Goal: Task Accomplishment & Management: Use online tool/utility

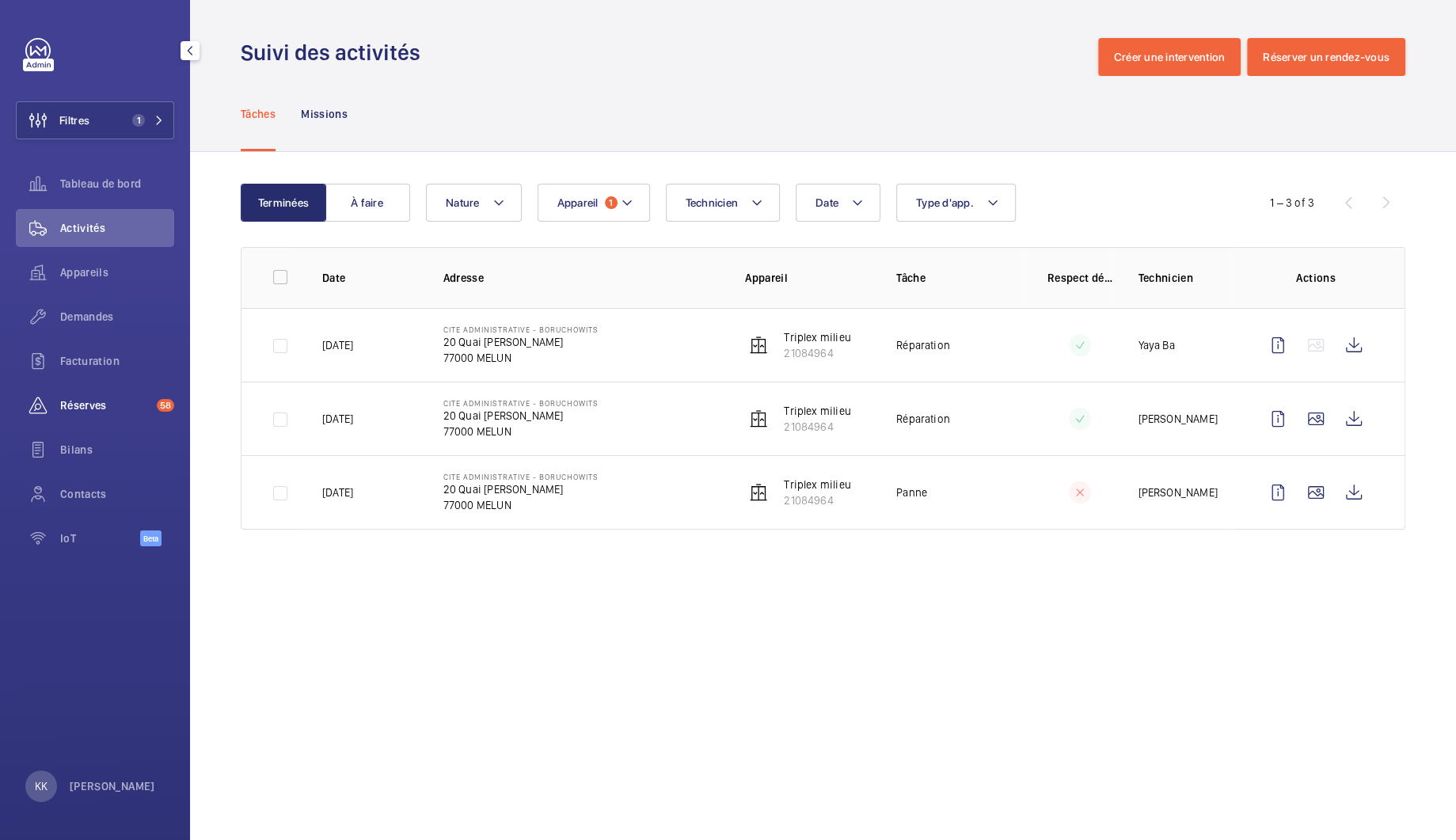
click at [81, 407] on span "Réserves" at bounding box center [105, 406] width 90 height 16
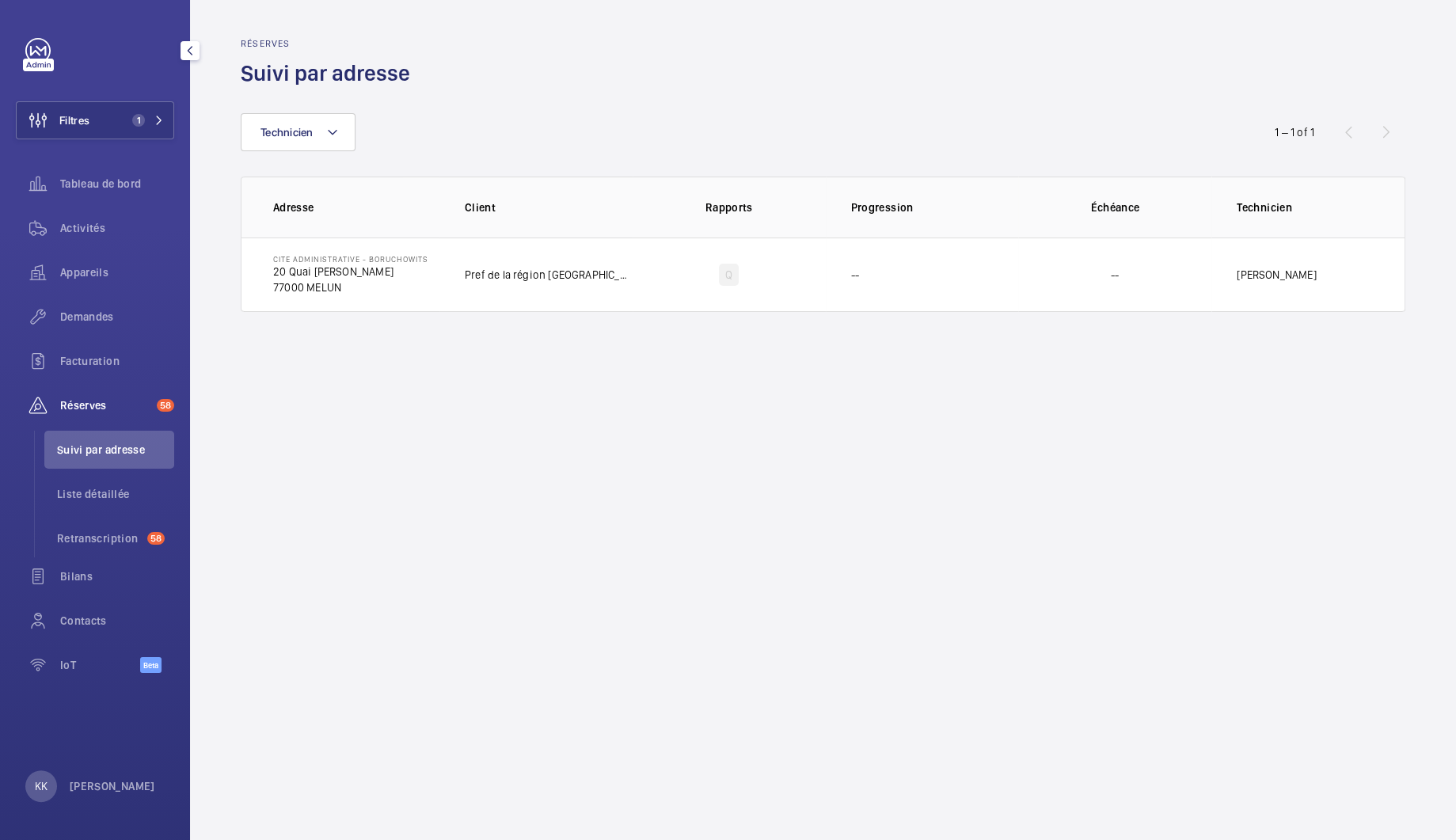
click at [97, 139] on div "Filtres 1 Tableau de bord Activités Appareils Demandes Facturation Réserves 58 …" at bounding box center [95, 364] width 158 height 652
click at [123, 122] on button "Filtres 1" at bounding box center [95, 120] width 158 height 38
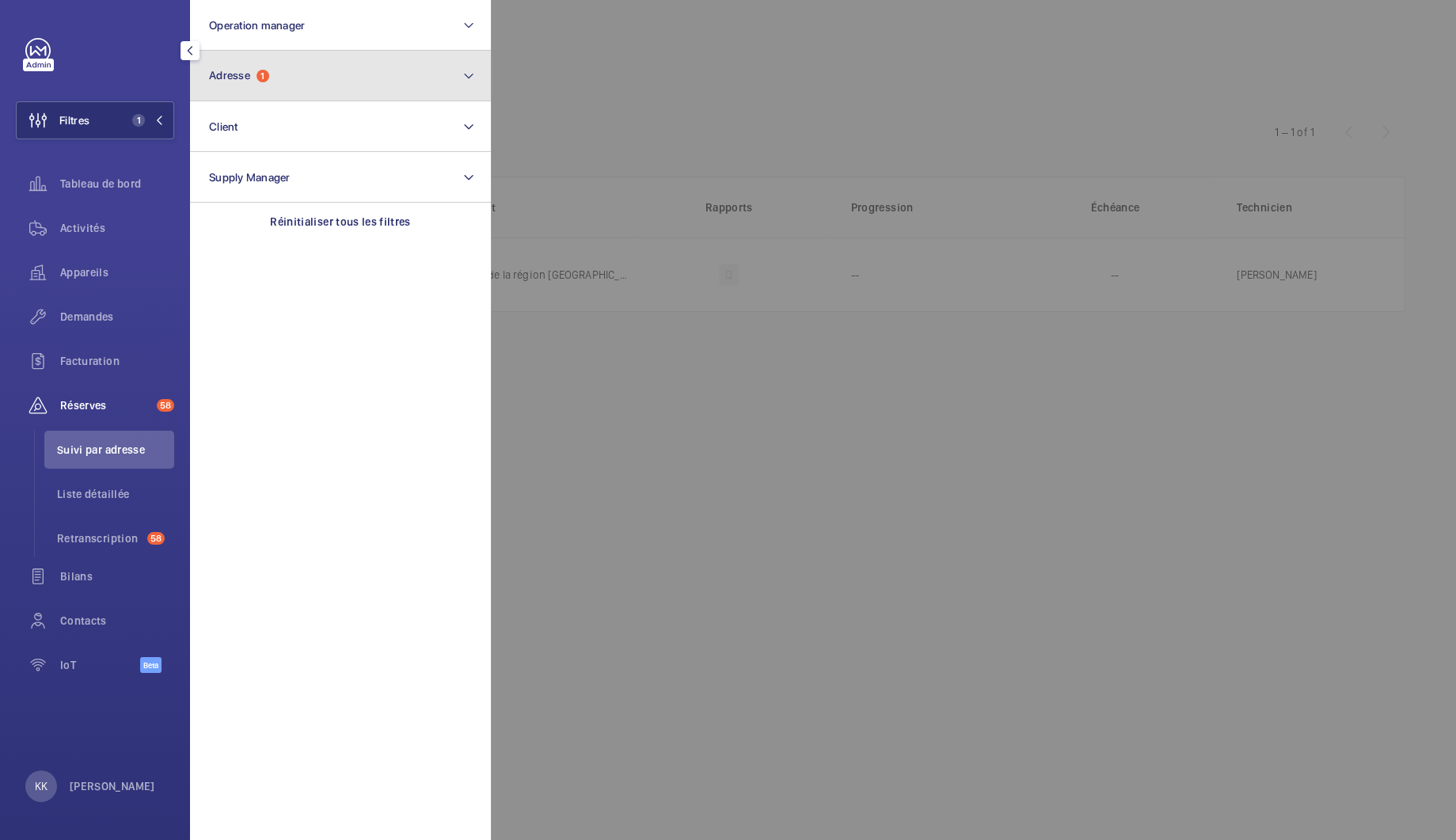
click at [227, 64] on button "Adresse 1" at bounding box center [341, 76] width 301 height 51
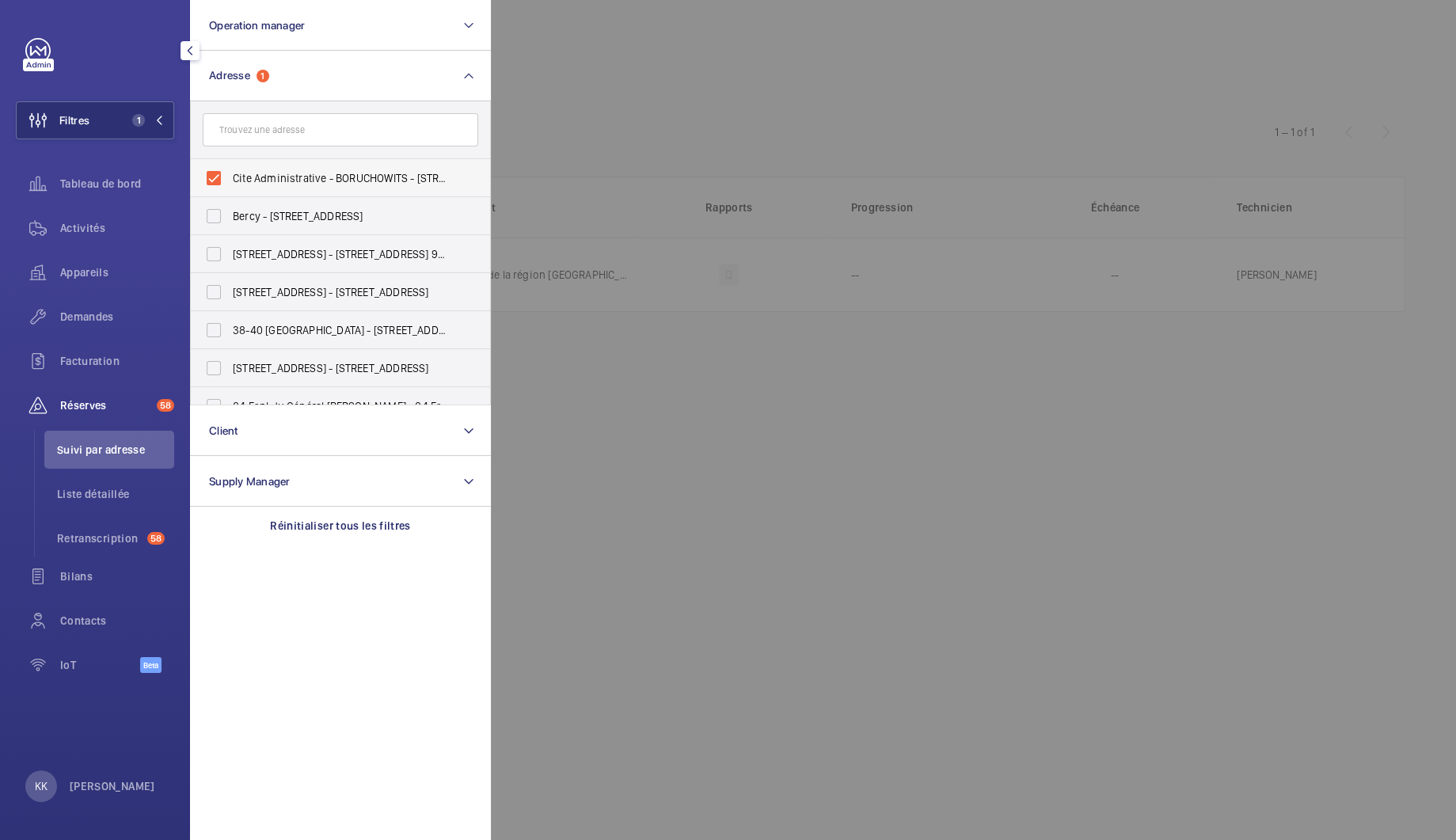
click at [274, 172] on span "Cite Administrative - BORUCHOWITS - [STREET_ADDRESS][PERSON_NAME]" at bounding box center [342, 178] width 218 height 16
click at [230, 172] on input "Cite Administrative - BORUCHOWITS - [STREET_ADDRESS][PERSON_NAME]" at bounding box center [214, 178] width 32 height 32
checkbox input "false"
click at [268, 125] on input "text" at bounding box center [341, 130] width 275 height 33
paste input "[STREET_ADDRESS][PERSON_NAME]"
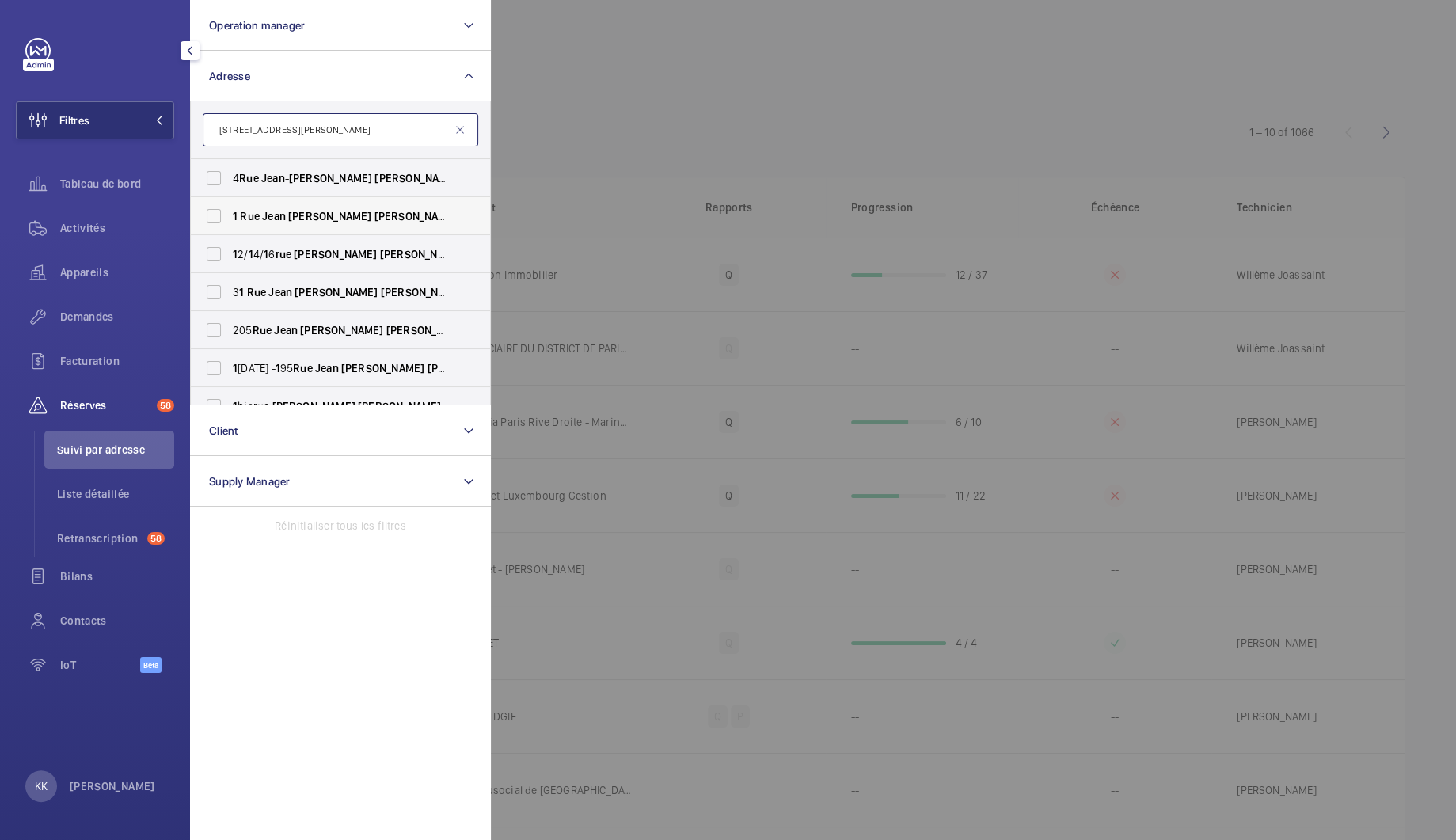
type input "[STREET_ADDRESS][PERSON_NAME]"
click at [270, 210] on span "Jean" at bounding box center [274, 216] width 24 height 13
click at [230, 209] on input "[STREET_ADDRESS][PERSON_NAME] - [STREET_ADDRESS][PERSON_NAME]" at bounding box center [214, 216] width 32 height 32
checkbox input "true"
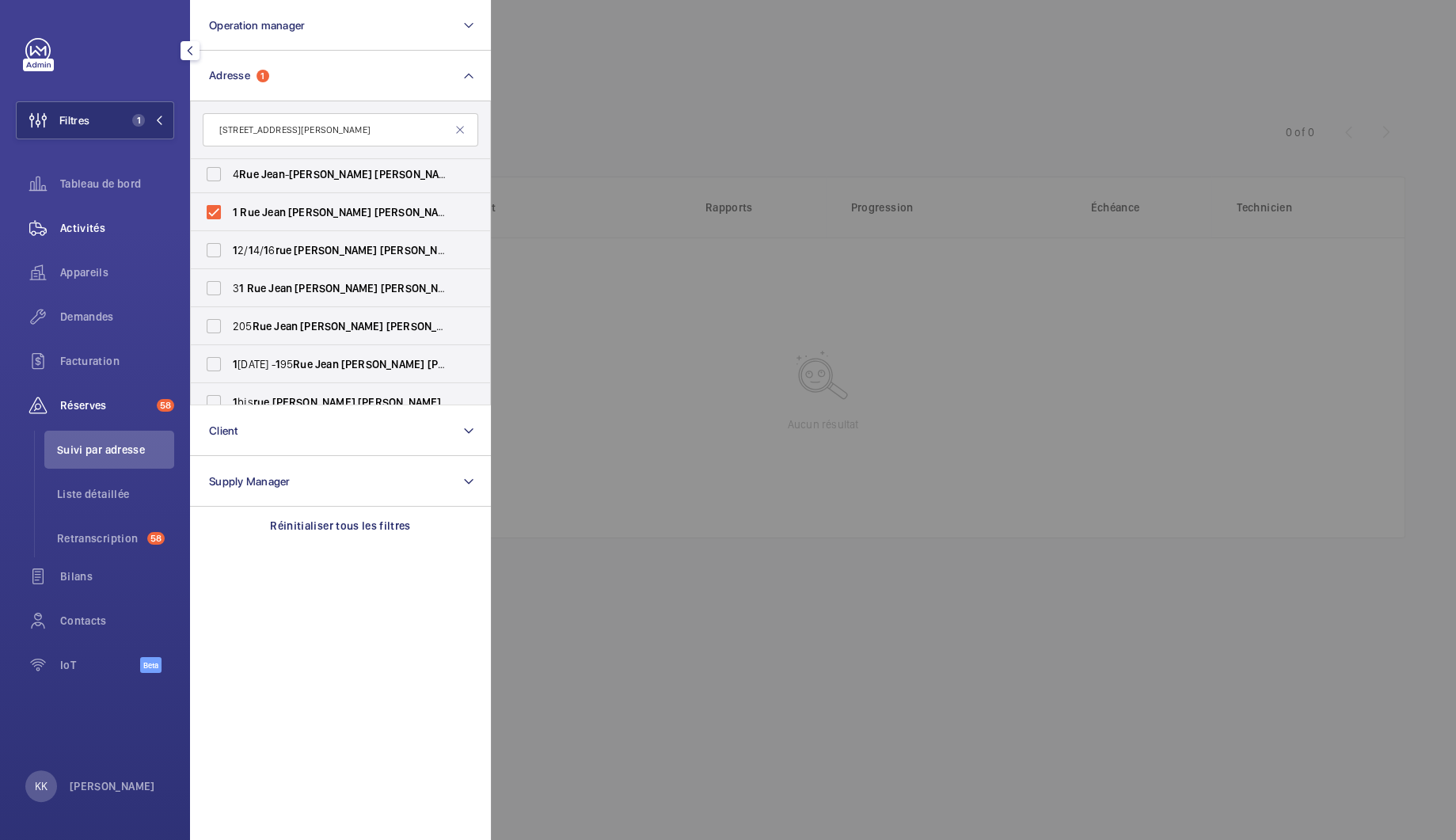
click at [90, 242] on div "Activités" at bounding box center [95, 228] width 158 height 38
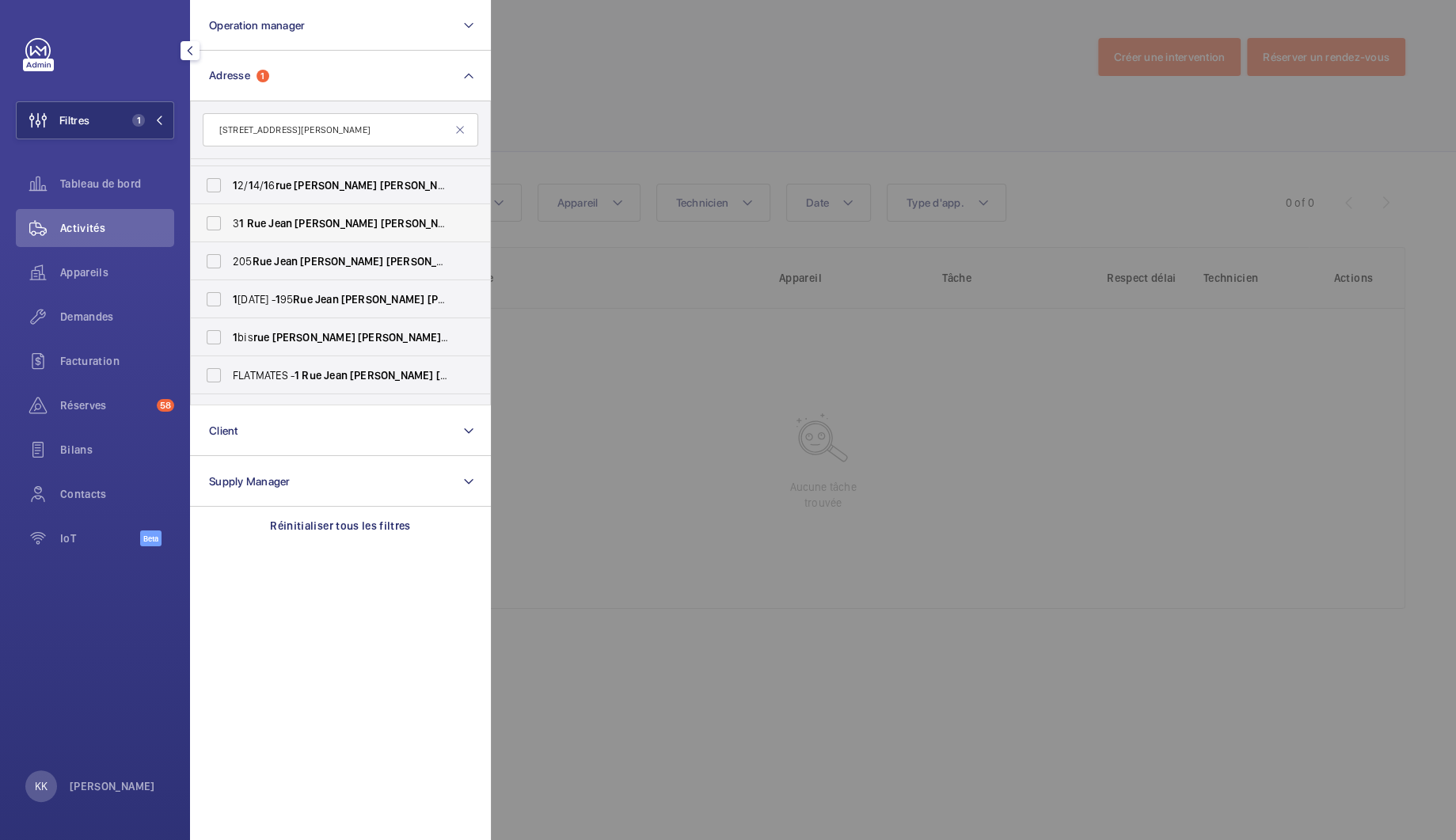
scroll to position [70, 0]
click at [298, 344] on label "[STREET_ADDRESS][PERSON_NAME] - [STREET_ADDRESS][PERSON_NAME]" at bounding box center [329, 336] width 275 height 38
click at [230, 344] on input "[STREET_ADDRESS][PERSON_NAME] - [STREET_ADDRESS][PERSON_NAME]" at bounding box center [214, 336] width 32 height 32
checkbox input "true"
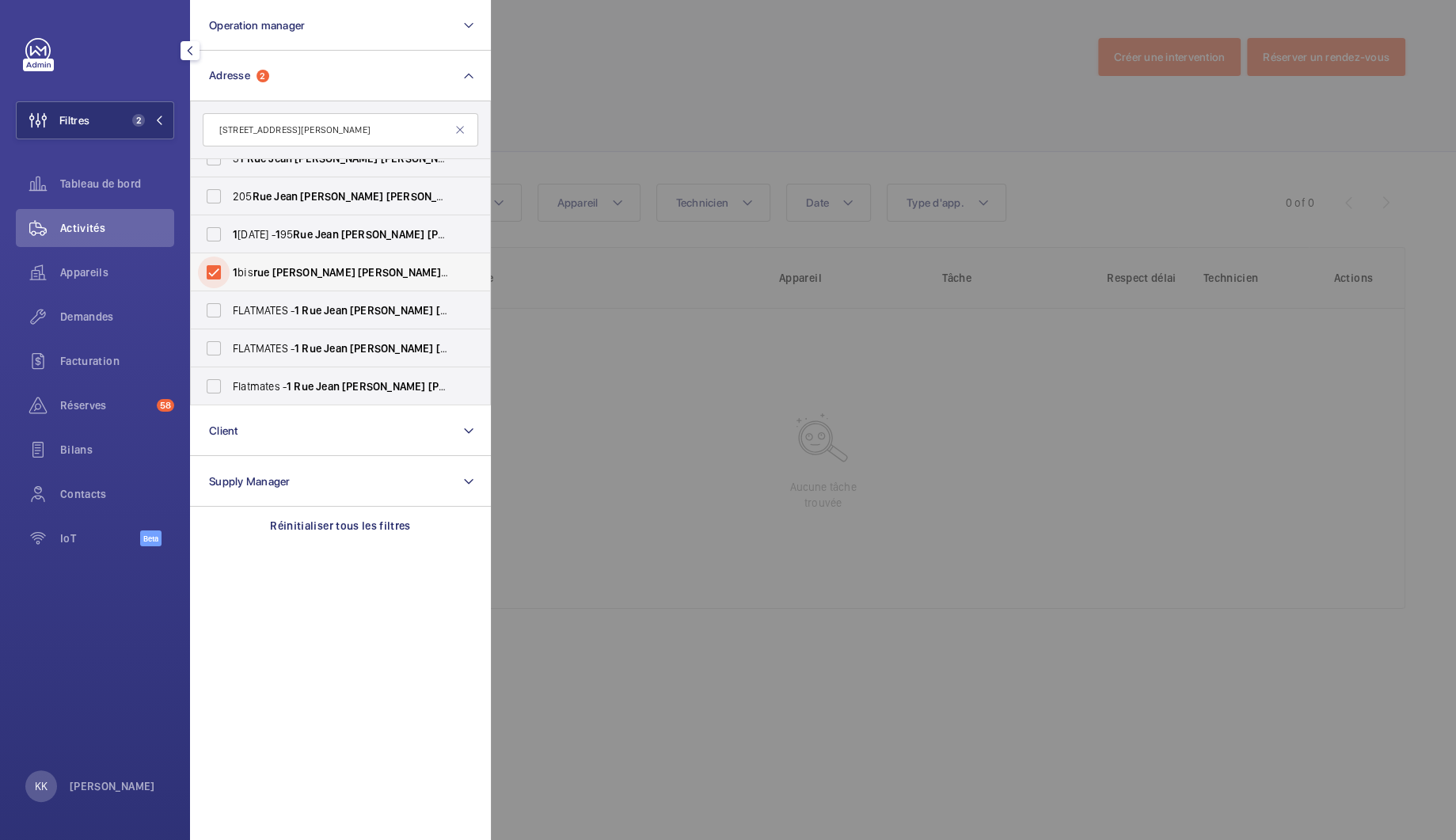
scroll to position [134, 0]
click at [277, 313] on span "FLATMATES - [STREET_ADDRESS][PERSON_NAME]" at bounding box center [342, 309] width 218 height 16
click at [230, 313] on input "FLATMATES - [STREET_ADDRESS][PERSON_NAME]" at bounding box center [214, 309] width 32 height 32
checkbox input "true"
click at [277, 351] on span "FLATMATES - [STREET_ADDRESS][PERSON_NAME]" at bounding box center [342, 348] width 218 height 16
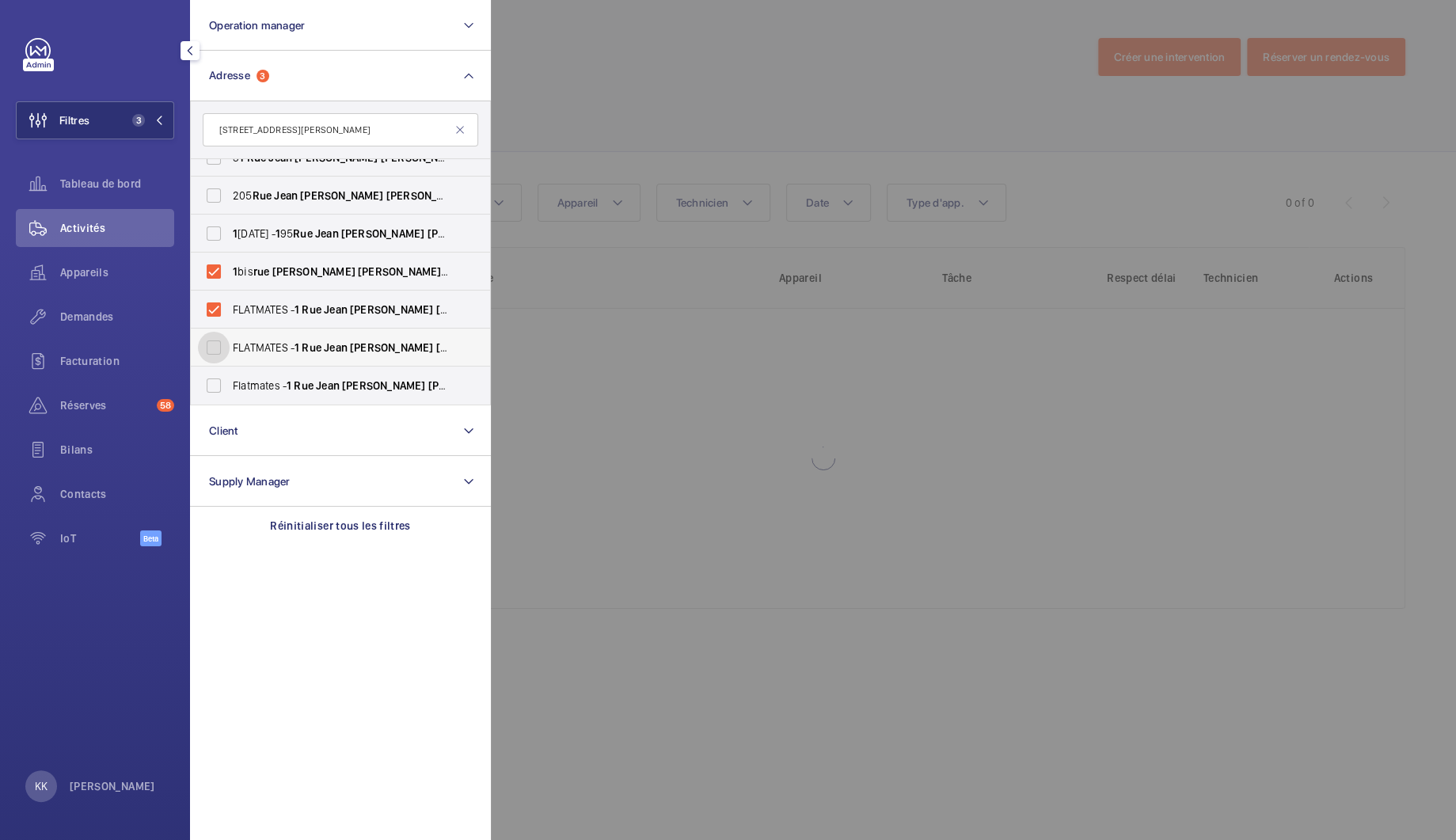
click at [230, 351] on input "FLATMATES - [STREET_ADDRESS][PERSON_NAME]" at bounding box center [214, 348] width 32 height 32
checkbox input "true"
click at [273, 388] on span "Flatmates - [STREET_ADDRESS][PERSON_NAME]" at bounding box center [342, 386] width 218 height 16
click at [230, 388] on input "Flatmates - [STREET_ADDRESS][PERSON_NAME]" at bounding box center [214, 386] width 32 height 32
checkbox input "true"
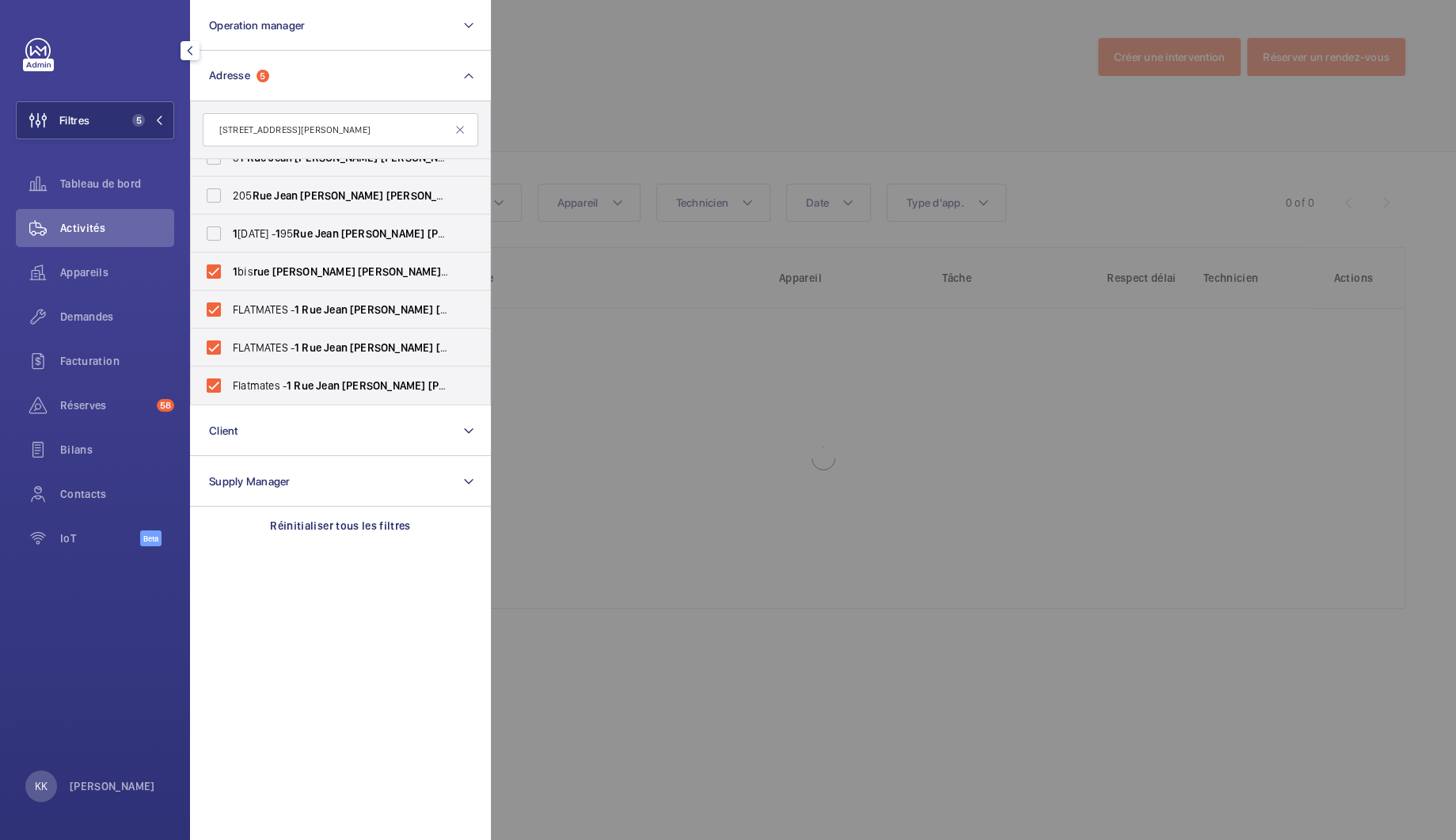
click at [671, 61] on div at bounding box center [1219, 420] width 1456 height 840
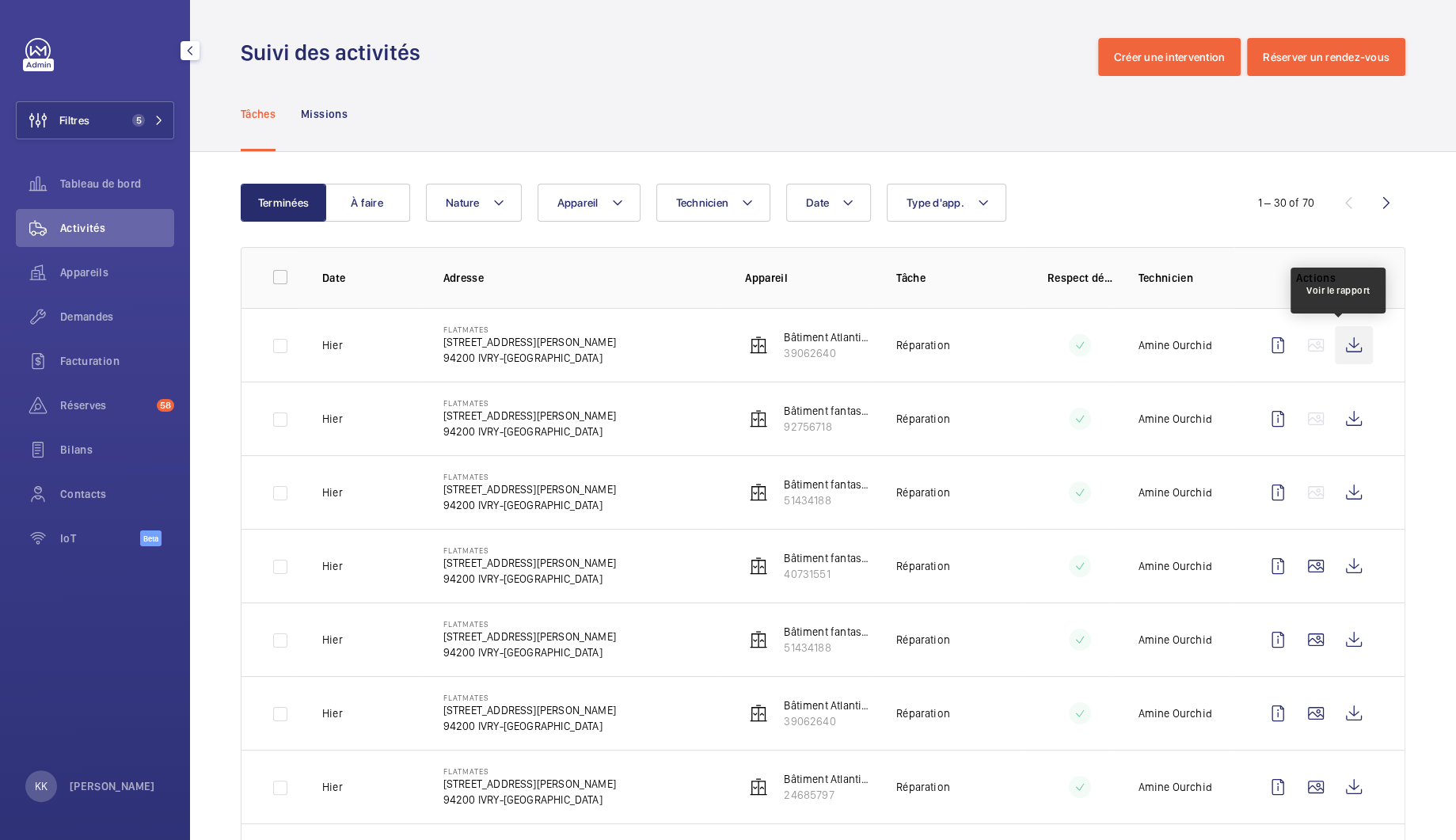
click at [1342, 348] on wm-front-icon-button at bounding box center [1354, 345] width 38 height 38
click at [1335, 416] on wm-front-icon-button at bounding box center [1354, 419] width 38 height 38
click at [1351, 493] on wm-front-icon-button at bounding box center [1354, 492] width 38 height 38
click at [1335, 574] on wm-front-icon-button at bounding box center [1354, 566] width 38 height 38
click at [1349, 640] on wm-front-icon-button at bounding box center [1354, 640] width 38 height 38
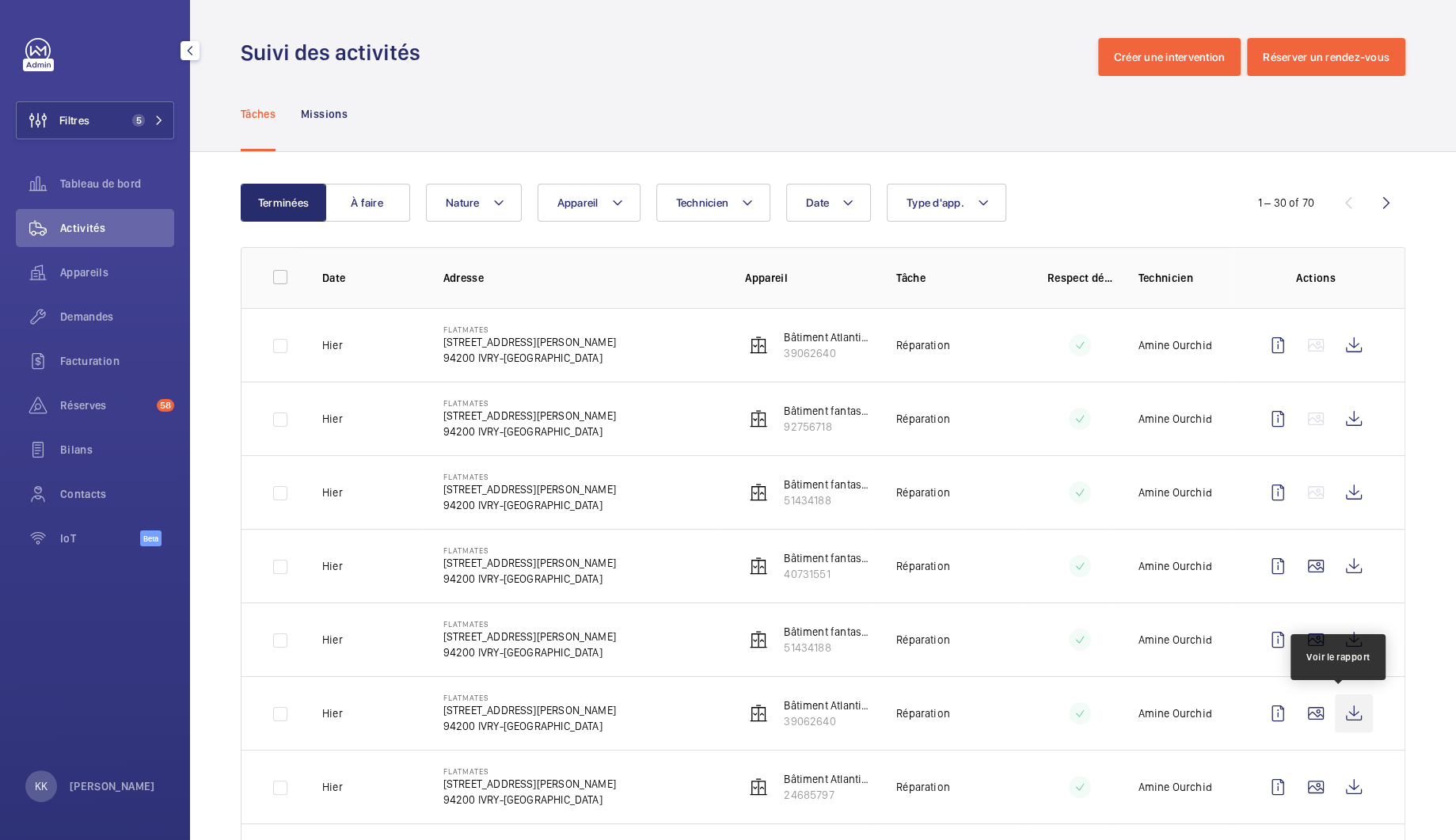
click at [1335, 718] on wm-front-icon-button at bounding box center [1354, 714] width 38 height 38
click at [1335, 788] on wm-front-icon-button at bounding box center [1354, 787] width 38 height 38
click at [307, 778] on td "Hier" at bounding box center [357, 786] width 121 height 74
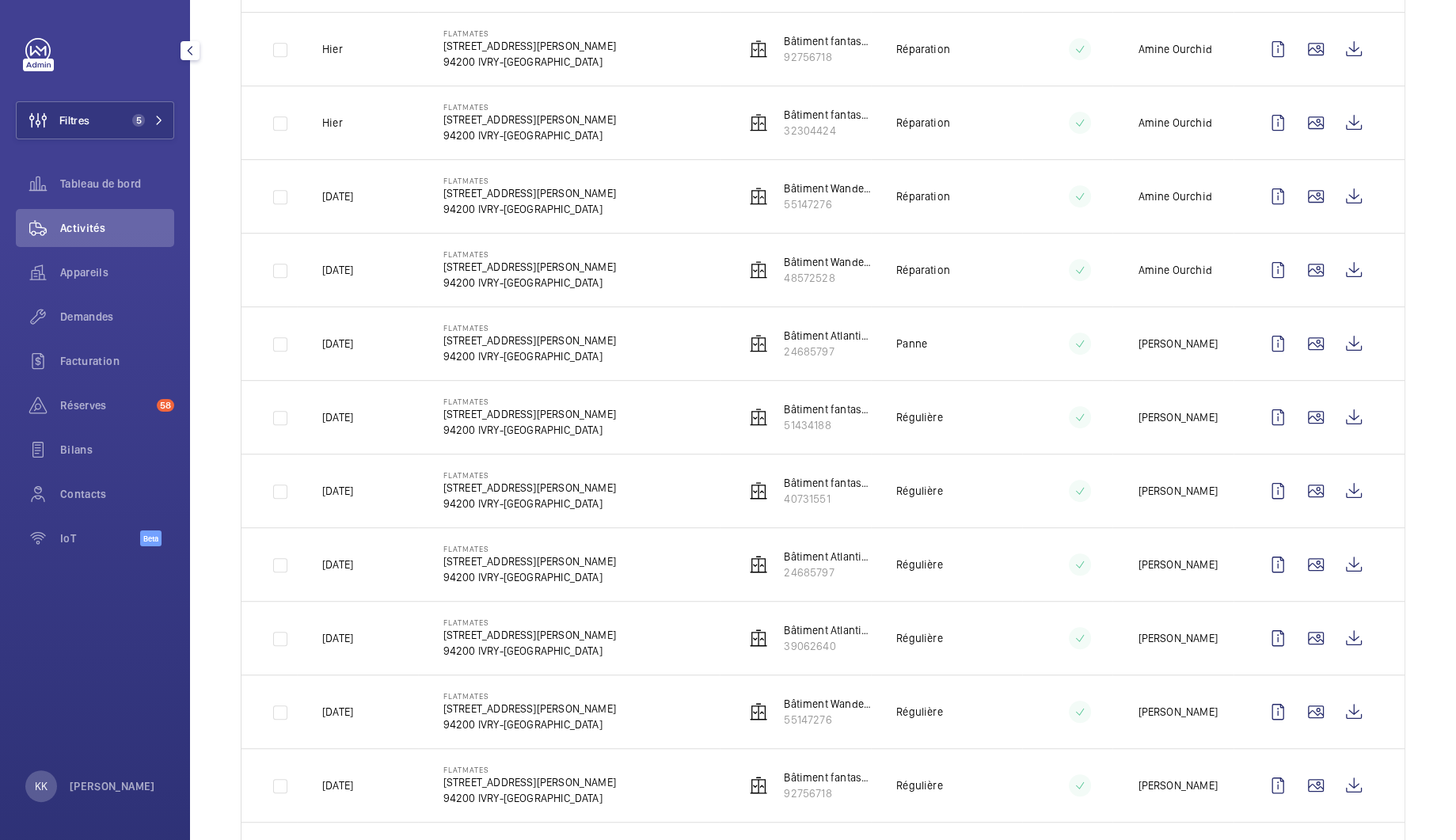
scroll to position [814, 0]
click at [1340, 58] on wm-front-icon-button at bounding box center [1354, 47] width 38 height 38
click at [1345, 130] on wm-front-icon-button at bounding box center [1354, 120] width 38 height 38
click at [1355, 204] on wm-front-icon-button at bounding box center [1354, 194] width 38 height 38
click at [1343, 275] on wm-front-icon-button at bounding box center [1354, 267] width 38 height 38
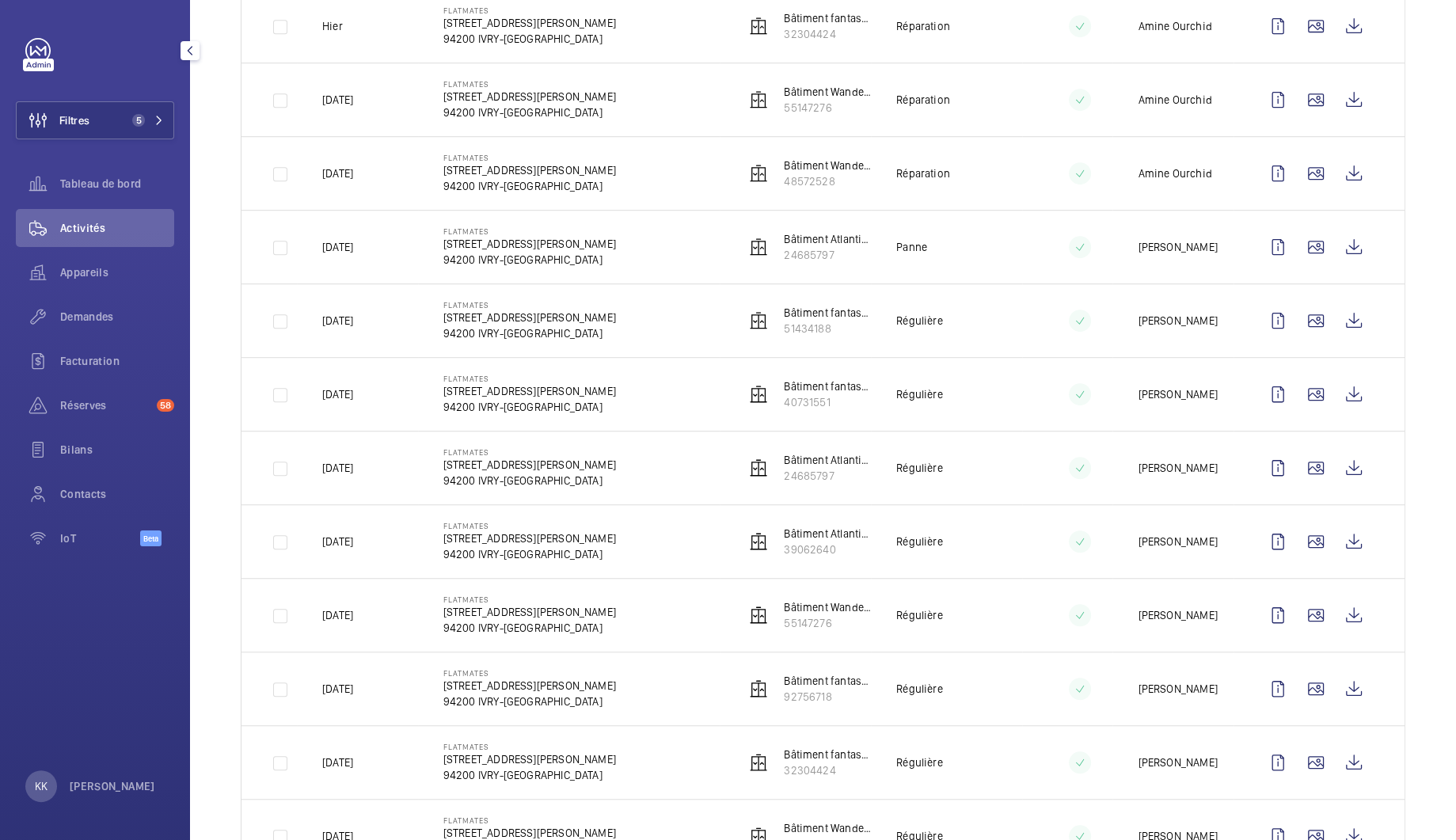
scroll to position [0, 0]
